Goal: Task Accomplishment & Management: Use online tool/utility

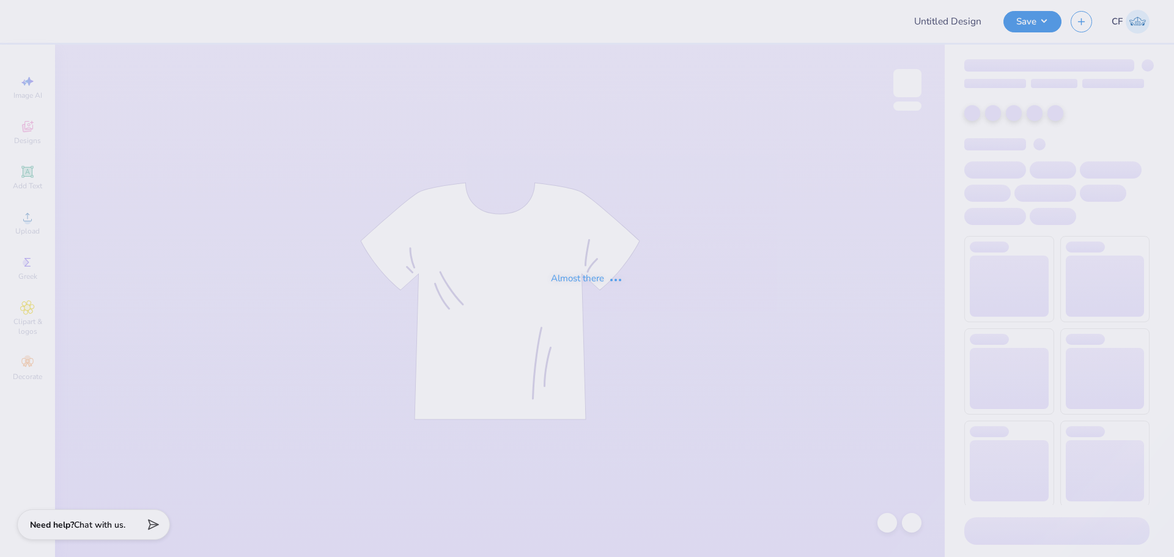
type input "[PERSON_NAME] : [GEOGRAPHIC_DATA][US_STATE]"
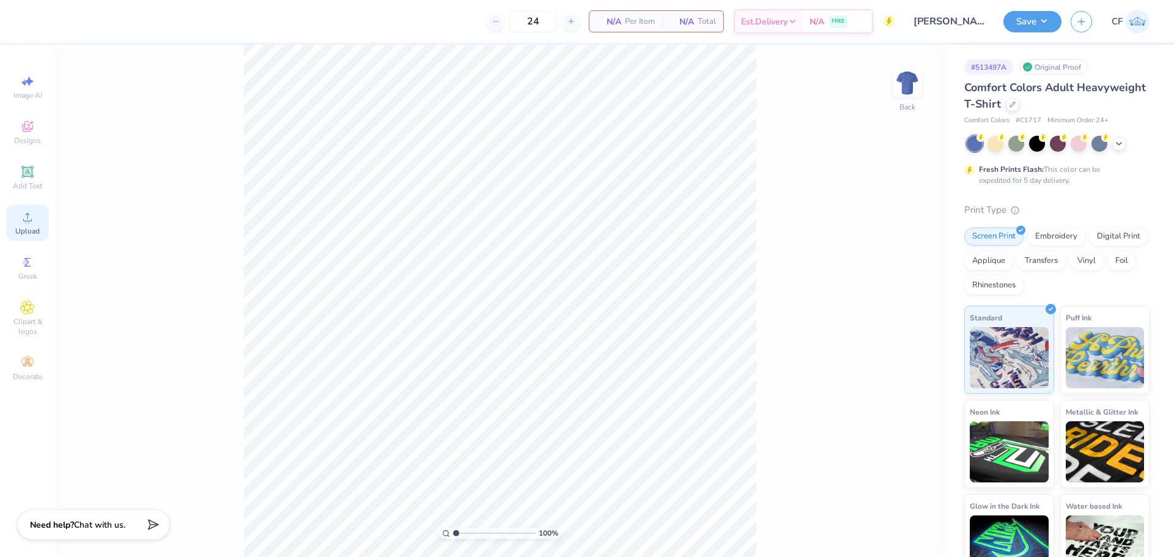
click at [28, 229] on span "Upload" at bounding box center [27, 231] width 24 height 10
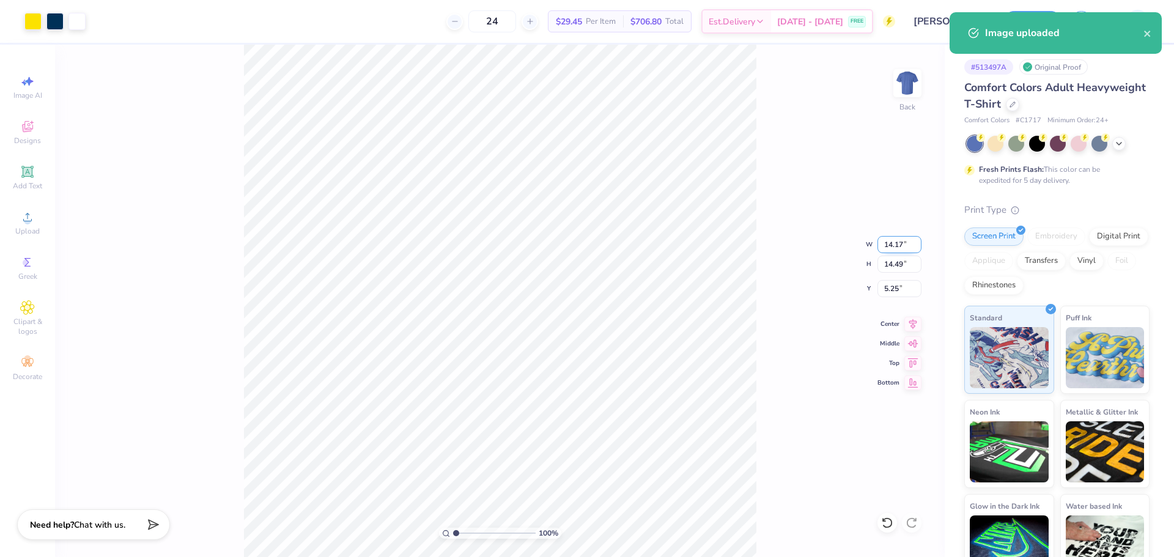
click at [891, 243] on input "14.17" at bounding box center [899, 244] width 44 height 17
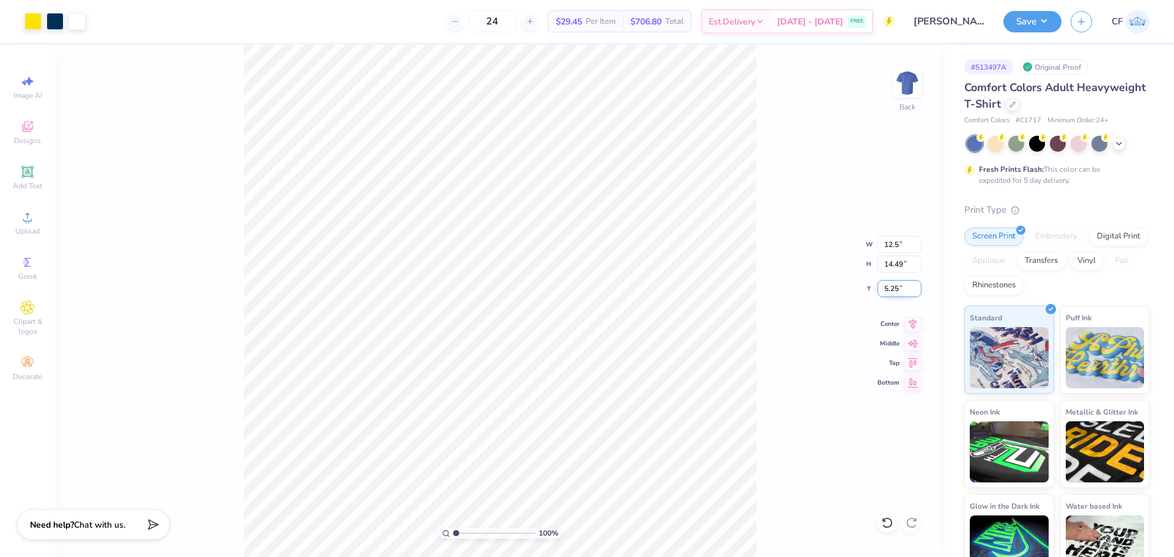
click at [895, 290] on input "5.25" at bounding box center [899, 288] width 44 height 17
type input "12.50"
type input "12.78"
type input "6.11"
click at [888, 244] on input "12.50" at bounding box center [899, 244] width 44 height 17
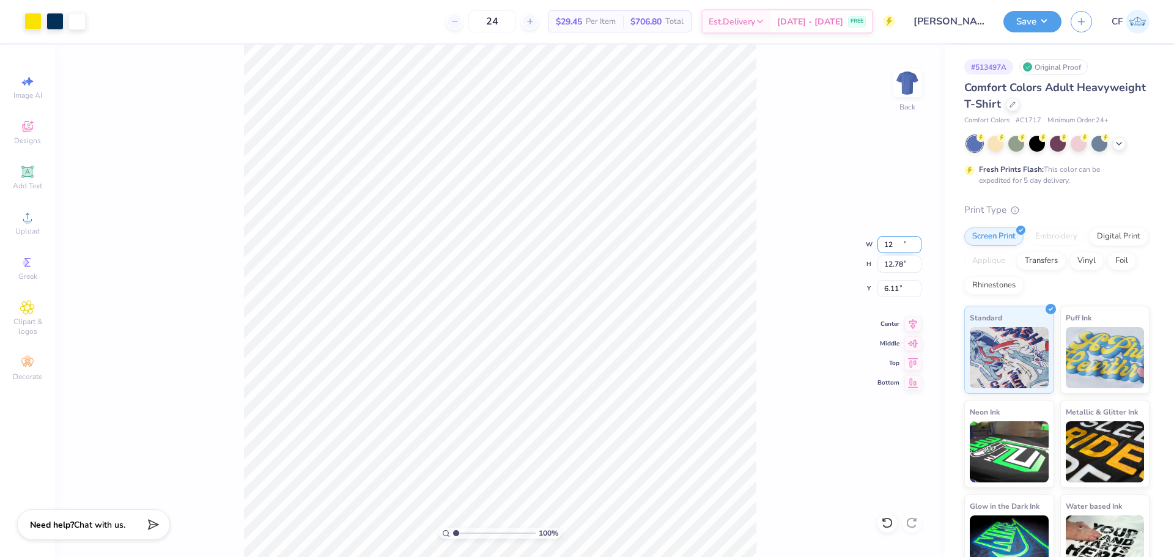
type input "12.00"
type input "12.27"
click at [892, 287] on input "6.37" at bounding box center [899, 288] width 44 height 17
type input "3.00"
click at [776, 329] on div "100 % Back W 12.00 12.00 " H 12.27 12.27 " Y 3.00 3.00 " Center Middle Top Bott…" at bounding box center [499, 301] width 889 height 512
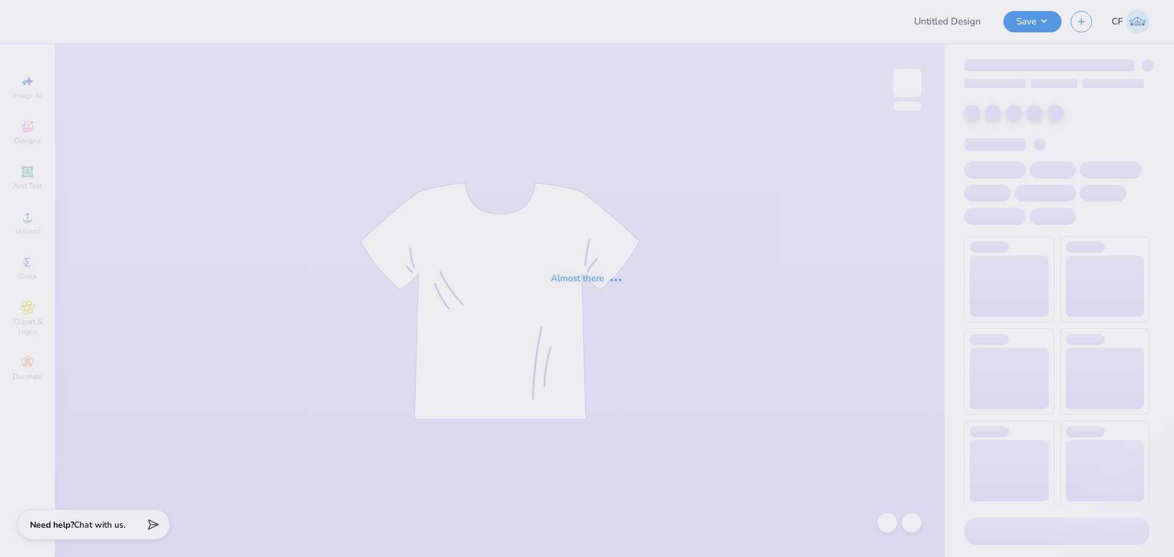
type input "[PERSON_NAME] : [GEOGRAPHIC_DATA][US_STATE]"
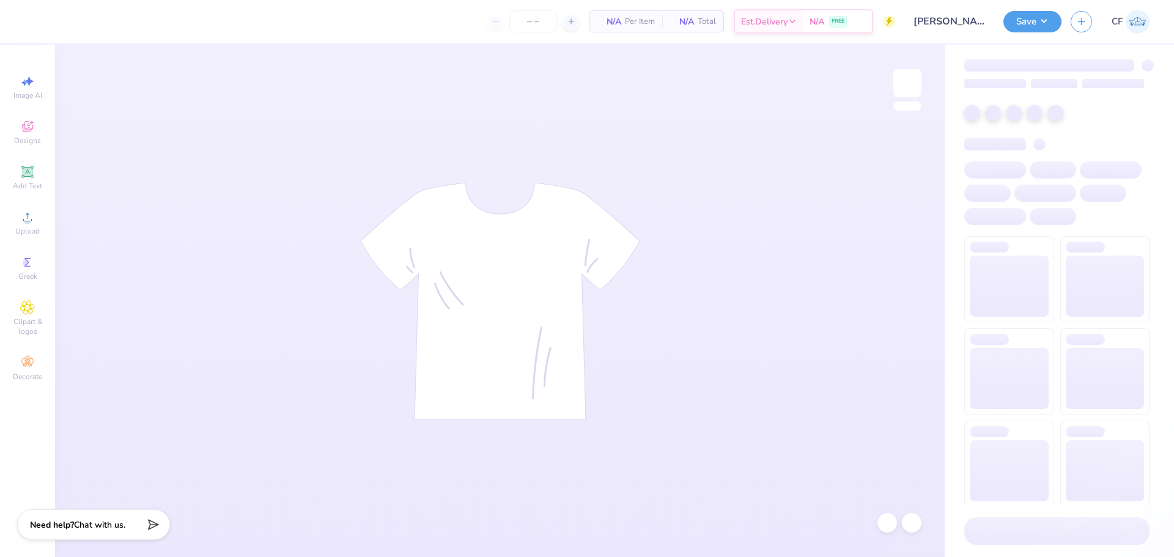
type input "24"
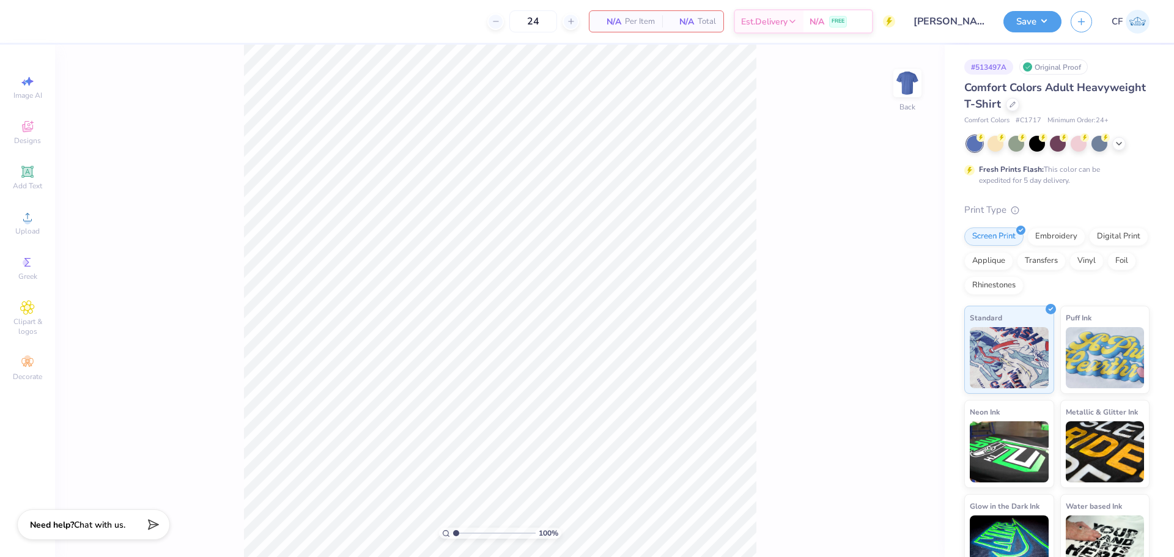
click at [27, 204] on div "Image AI Designs Add Text Upload Greek Clipart & logos Decorate" at bounding box center [27, 227] width 43 height 317
click at [29, 222] on circle at bounding box center [27, 221] width 7 height 7
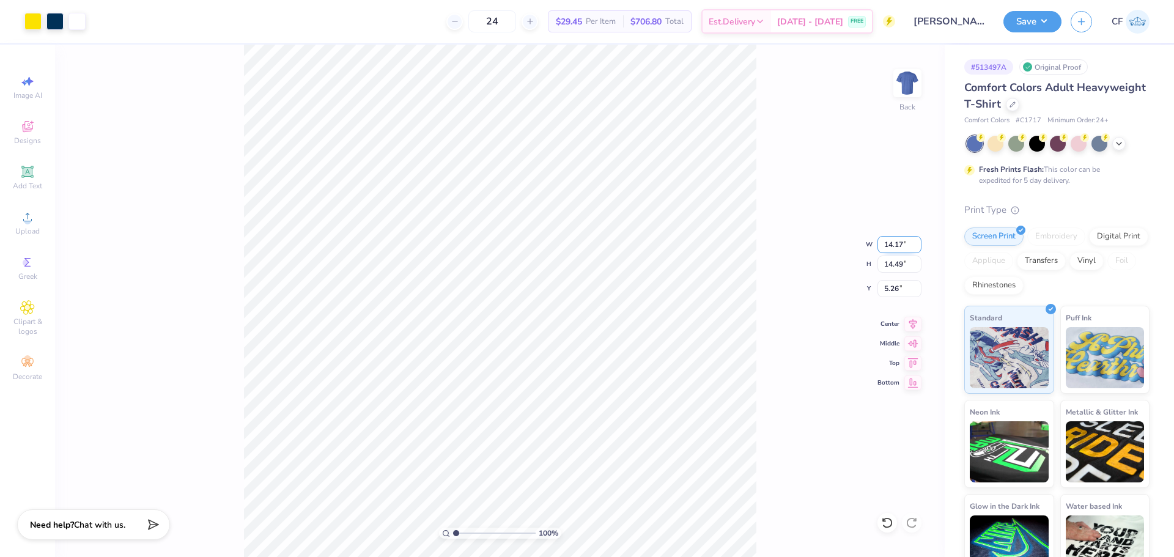
click at [893, 242] on input "14.17" at bounding box center [899, 244] width 44 height 17
type input "12.00"
type input "12.27"
click at [897, 292] on input "6.37" at bounding box center [899, 288] width 44 height 17
type input "3.00"
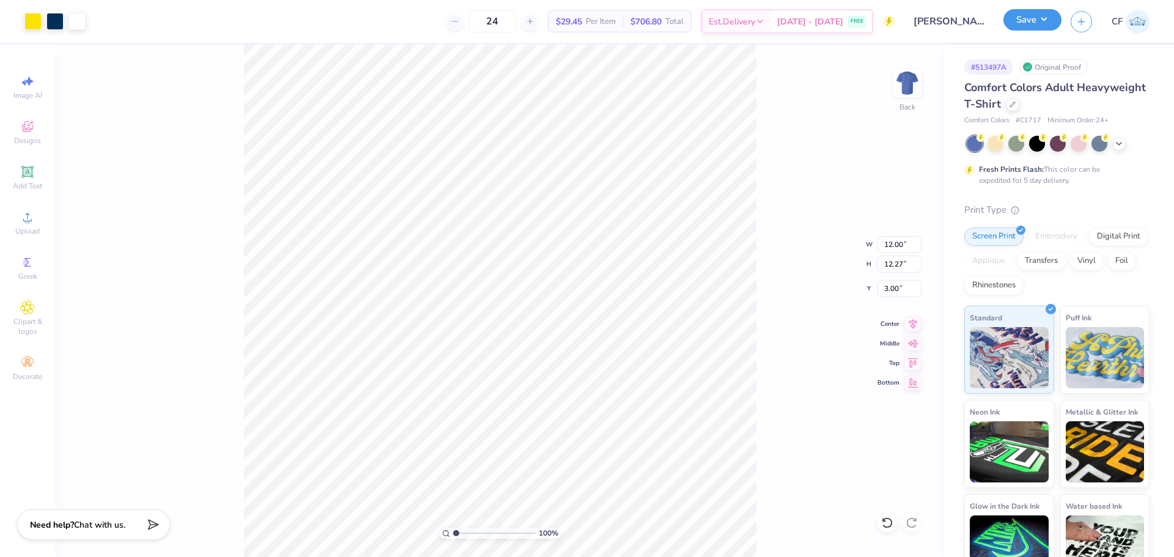
click at [1035, 21] on button "Save" at bounding box center [1032, 19] width 58 height 21
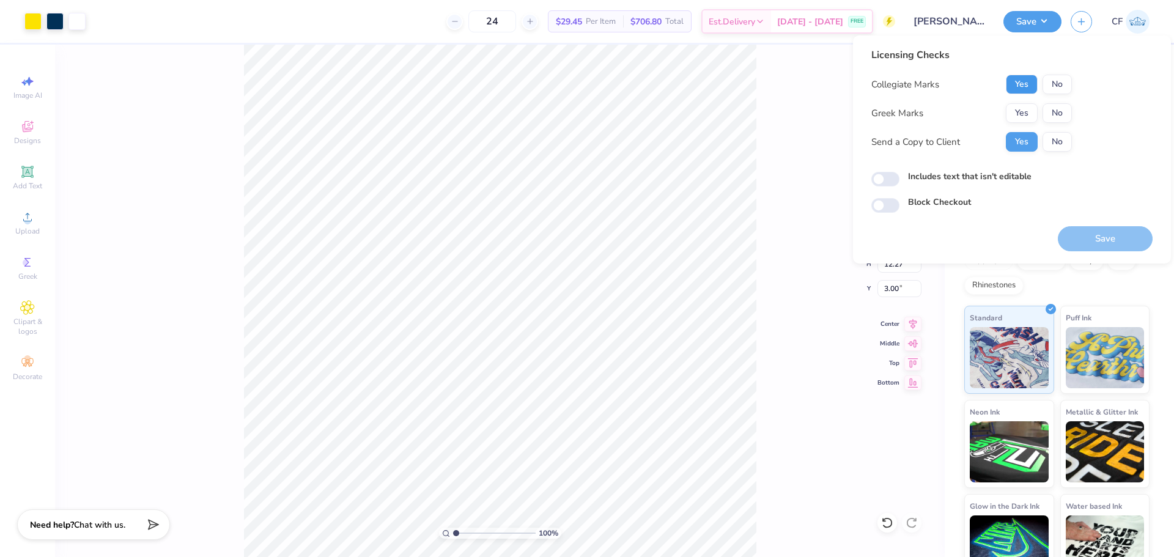
click at [1011, 85] on button "Yes" at bounding box center [1021, 85] width 32 height 20
click at [1049, 113] on button "No" at bounding box center [1056, 113] width 29 height 20
click at [894, 180] on input "Includes text that isn't editable" at bounding box center [885, 179] width 28 height 15
checkbox input "true"
click at [1084, 240] on button "Save" at bounding box center [1104, 238] width 95 height 25
